Goal: Task Accomplishment & Management: Manage account settings

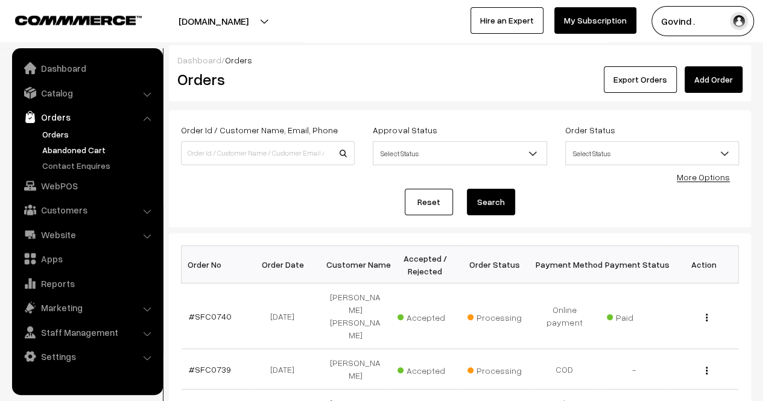
click at [86, 147] on link "Abandoned Cart" at bounding box center [98, 150] width 119 height 13
